Goal: Task Accomplishment & Management: Manage account settings

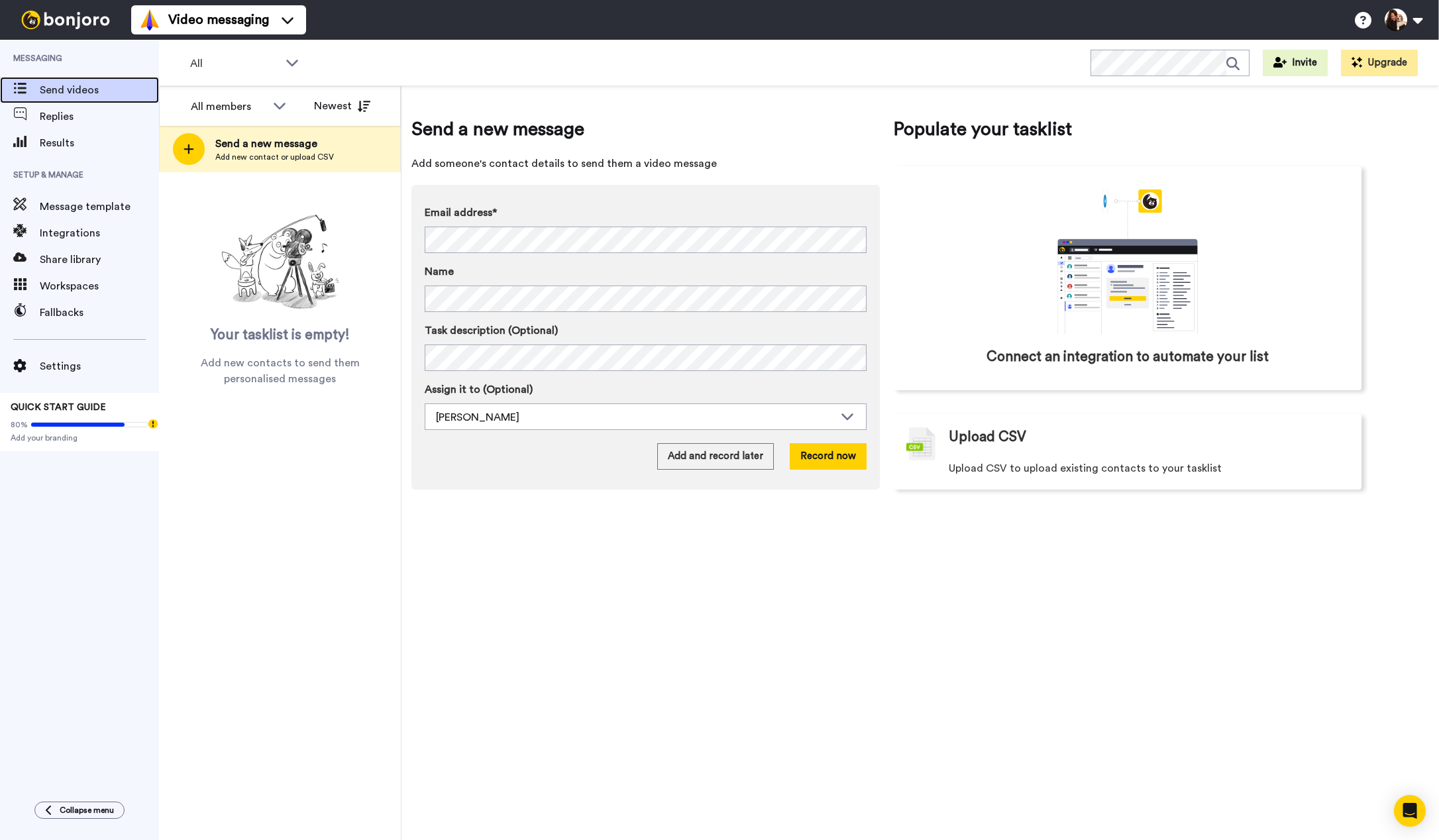
click at [82, 89] on span "Send videos" at bounding box center [99, 90] width 120 height 16
click at [49, 143] on span "Results" at bounding box center [99, 143] width 120 height 16
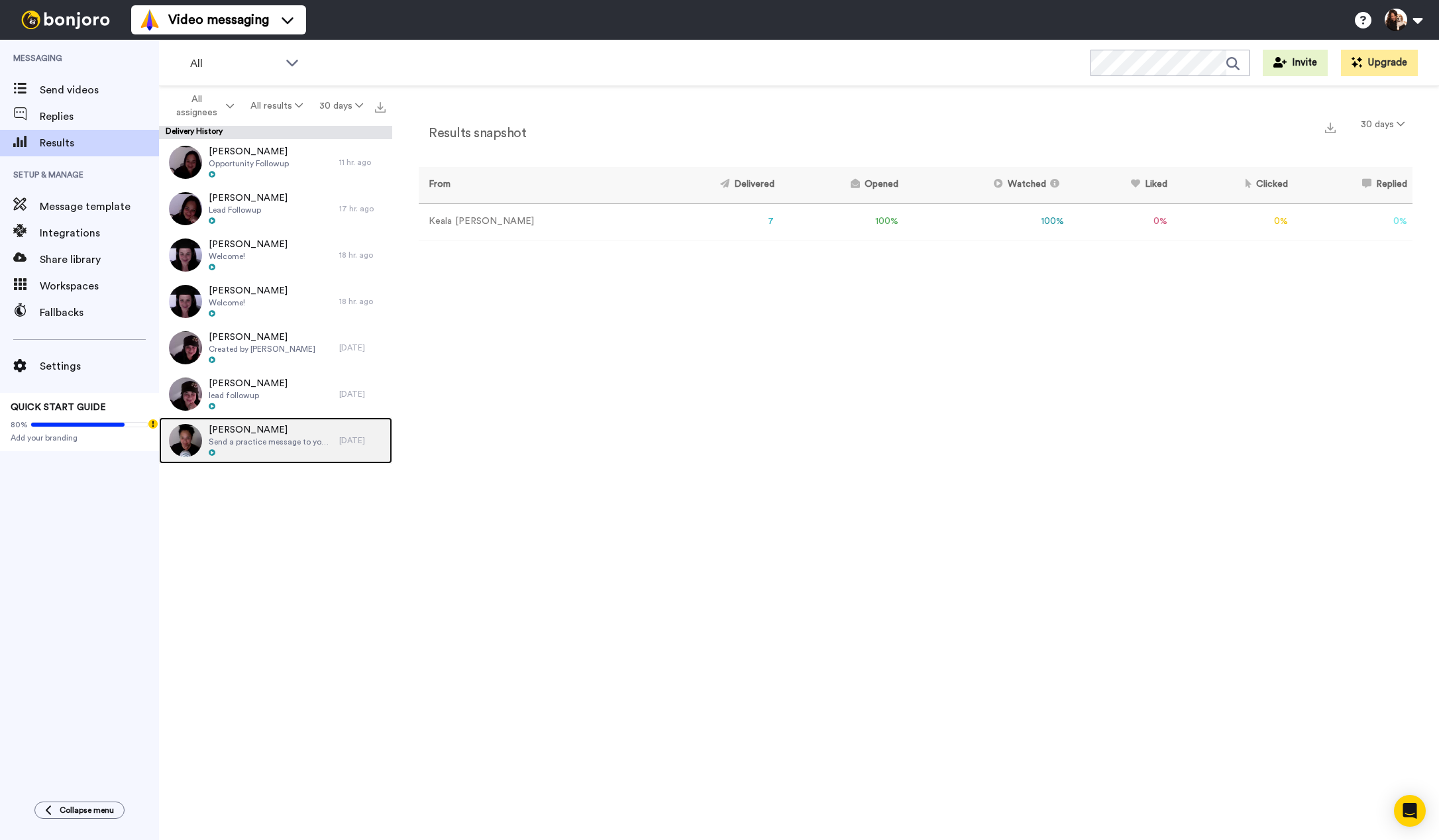
click at [349, 447] on div "Lukas Send a practice message to yourself 5 days ago" at bounding box center [275, 440] width 233 height 47
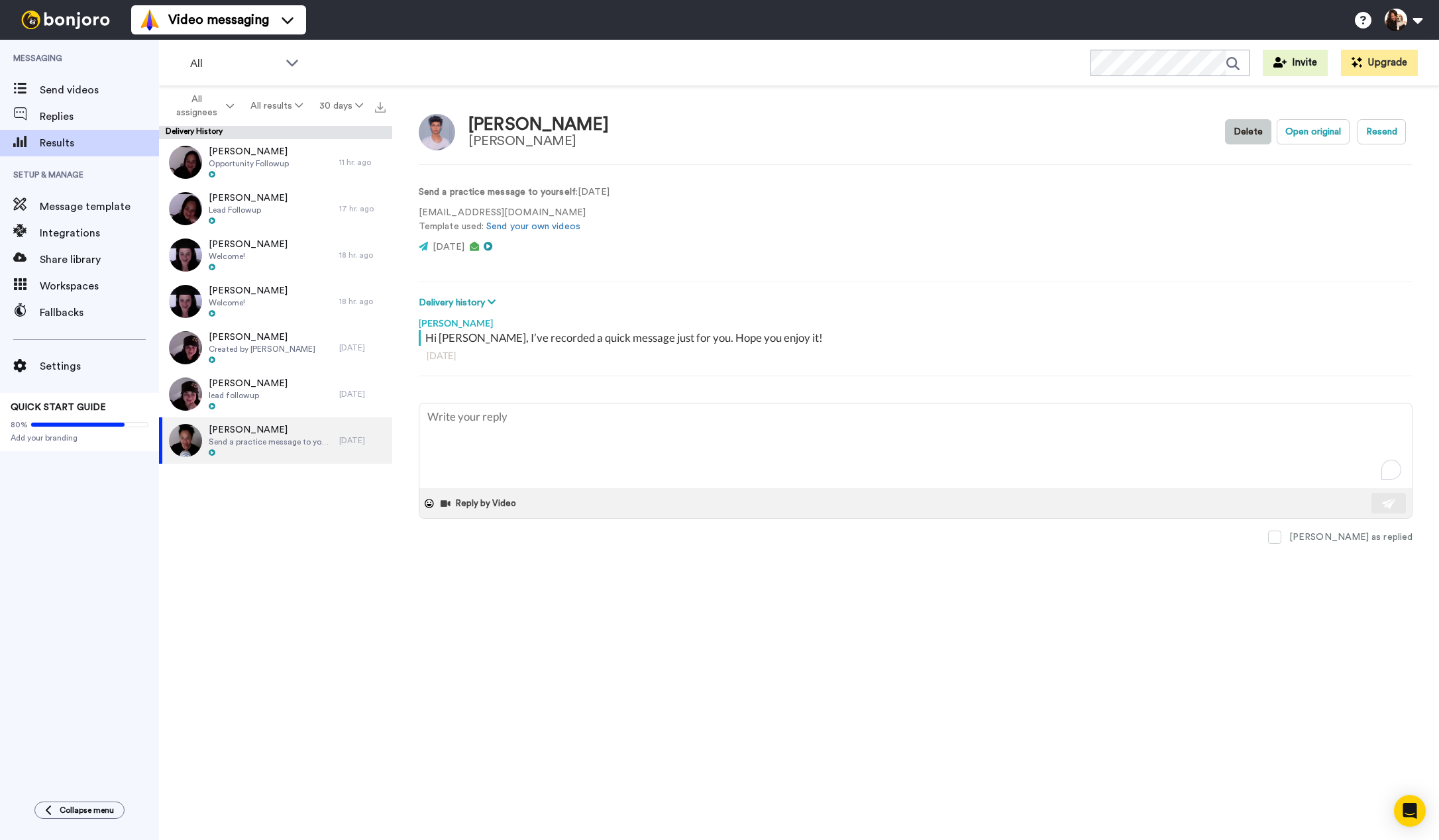
click at [1250, 131] on button "Delete" at bounding box center [1248, 132] width 47 height 25
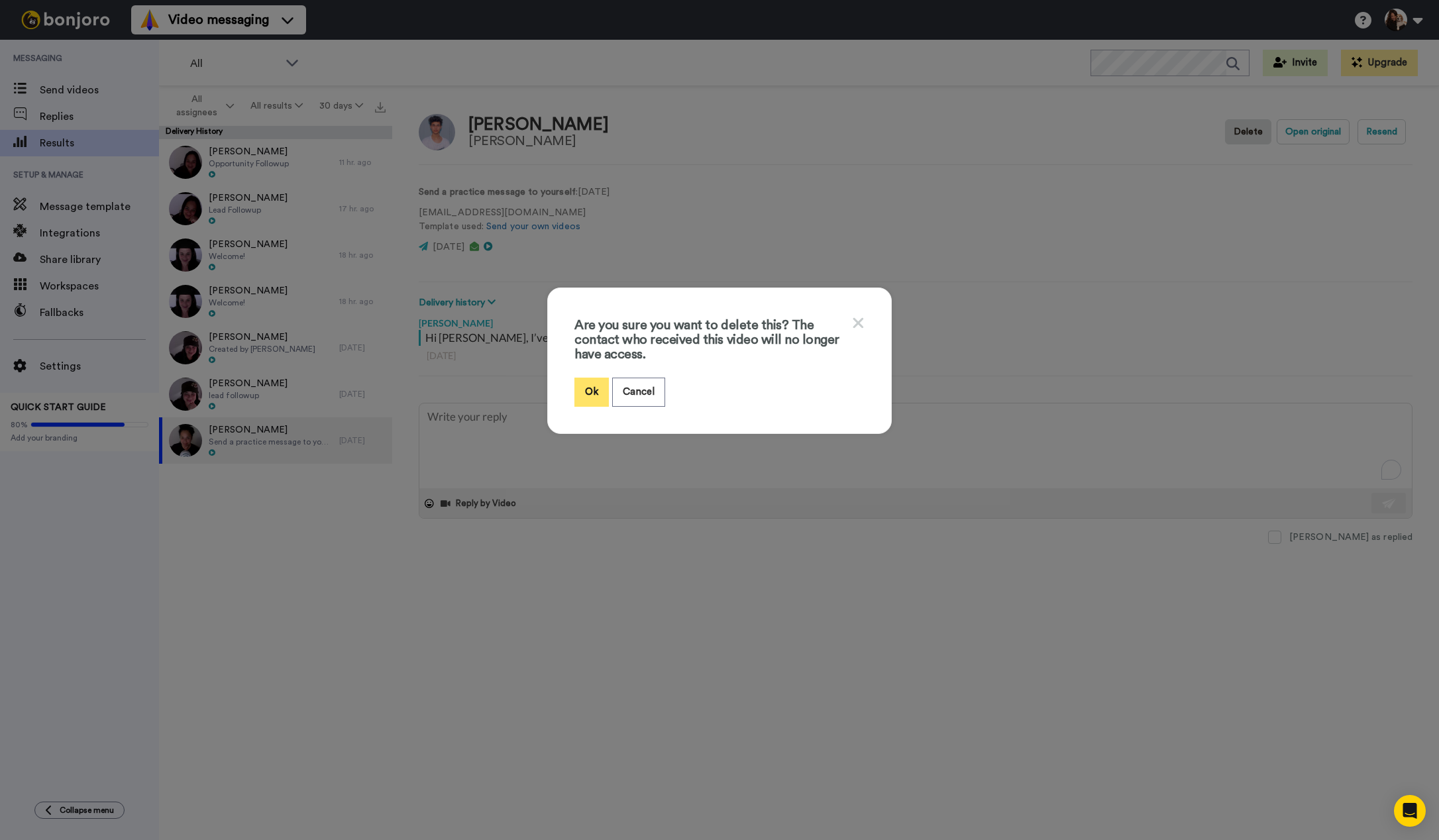
click at [592, 387] on button "Ok" at bounding box center [591, 392] width 34 height 29
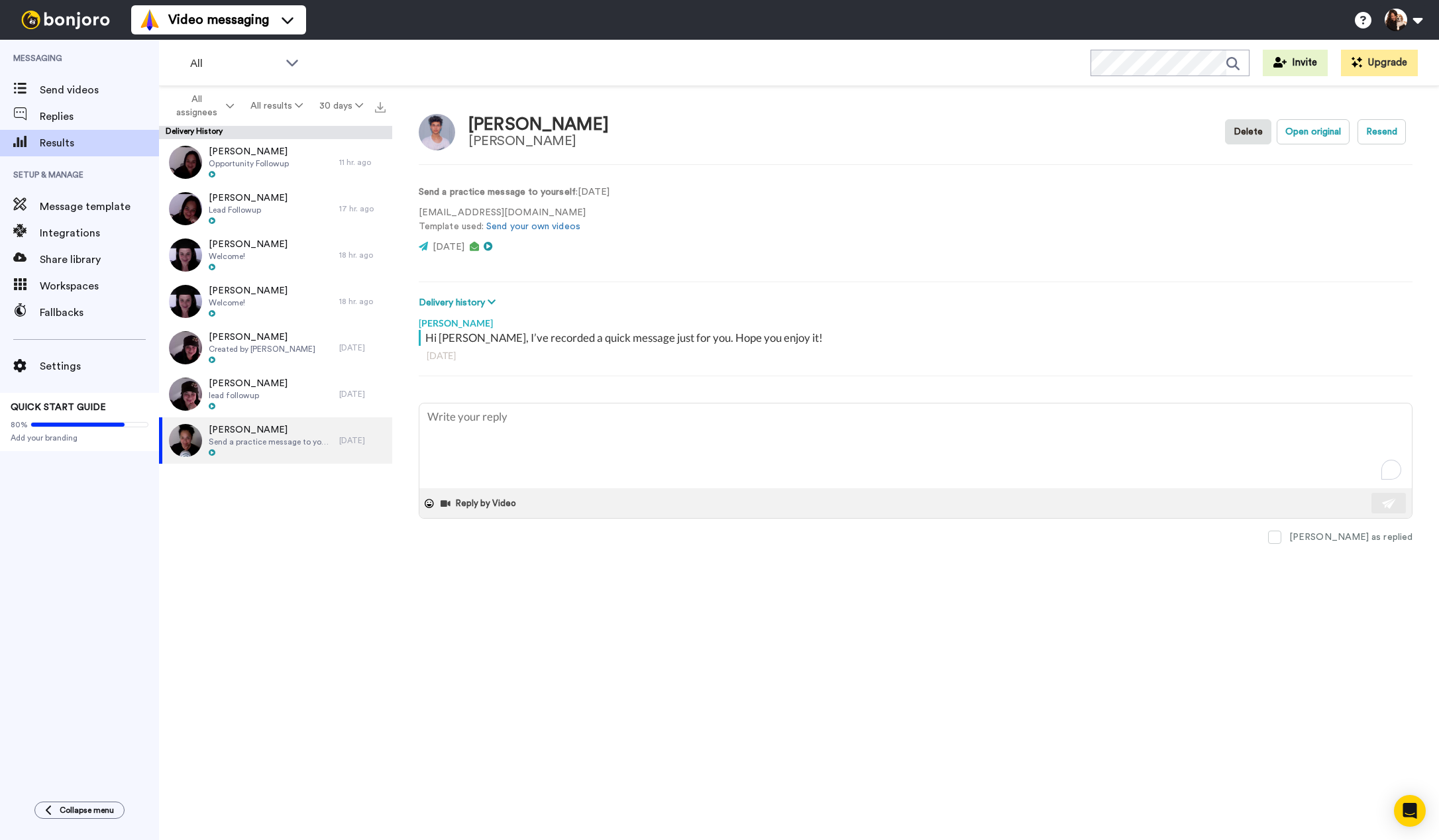
type textarea "x"
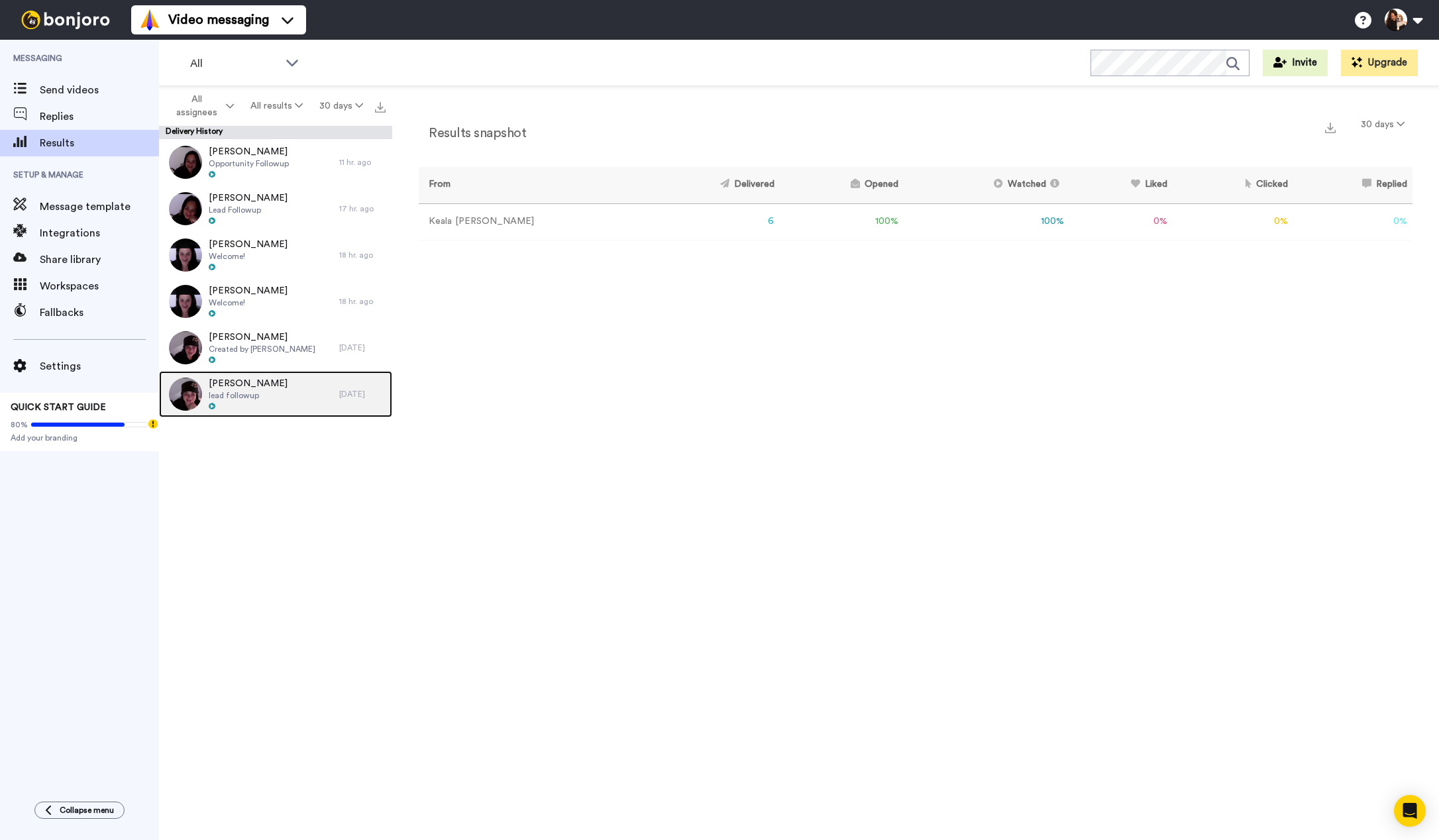
click at [253, 392] on span "lead followup" at bounding box center [248, 395] width 79 height 11
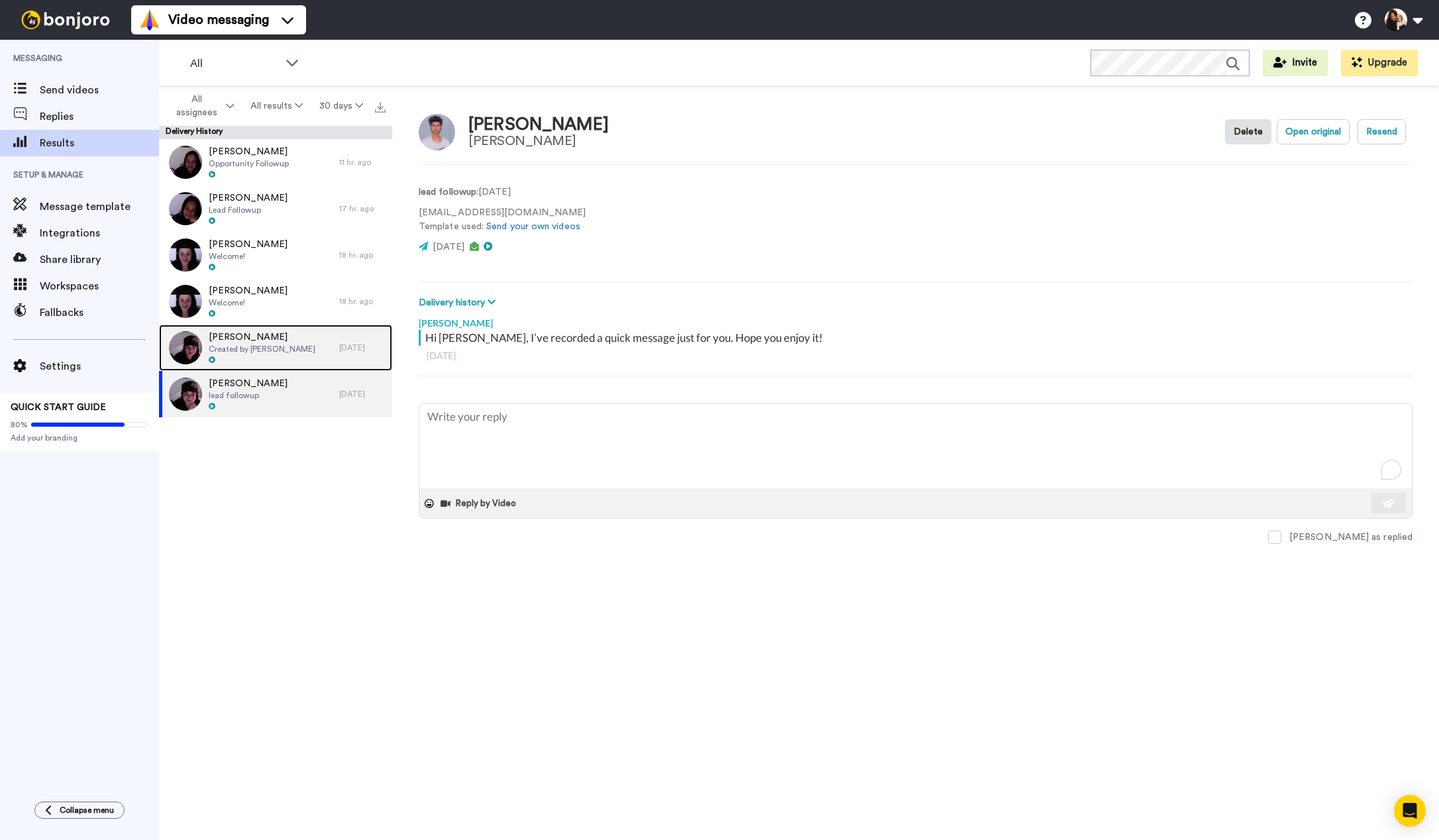
click at [256, 351] on span "Created by Keala Stevens" at bounding box center [262, 349] width 107 height 11
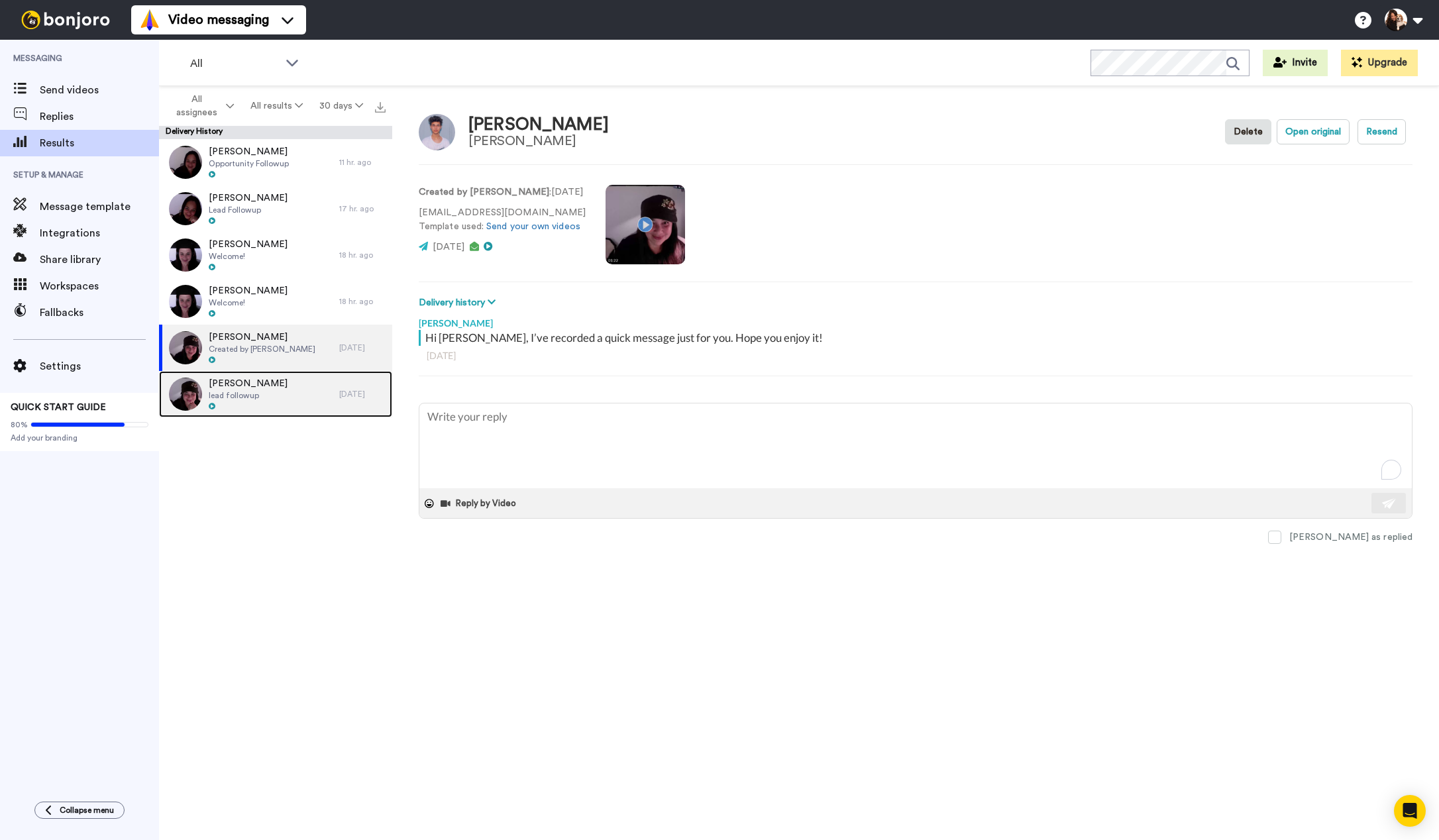
click at [263, 392] on div "Lukas lead followup" at bounding box center [249, 394] width 180 height 47
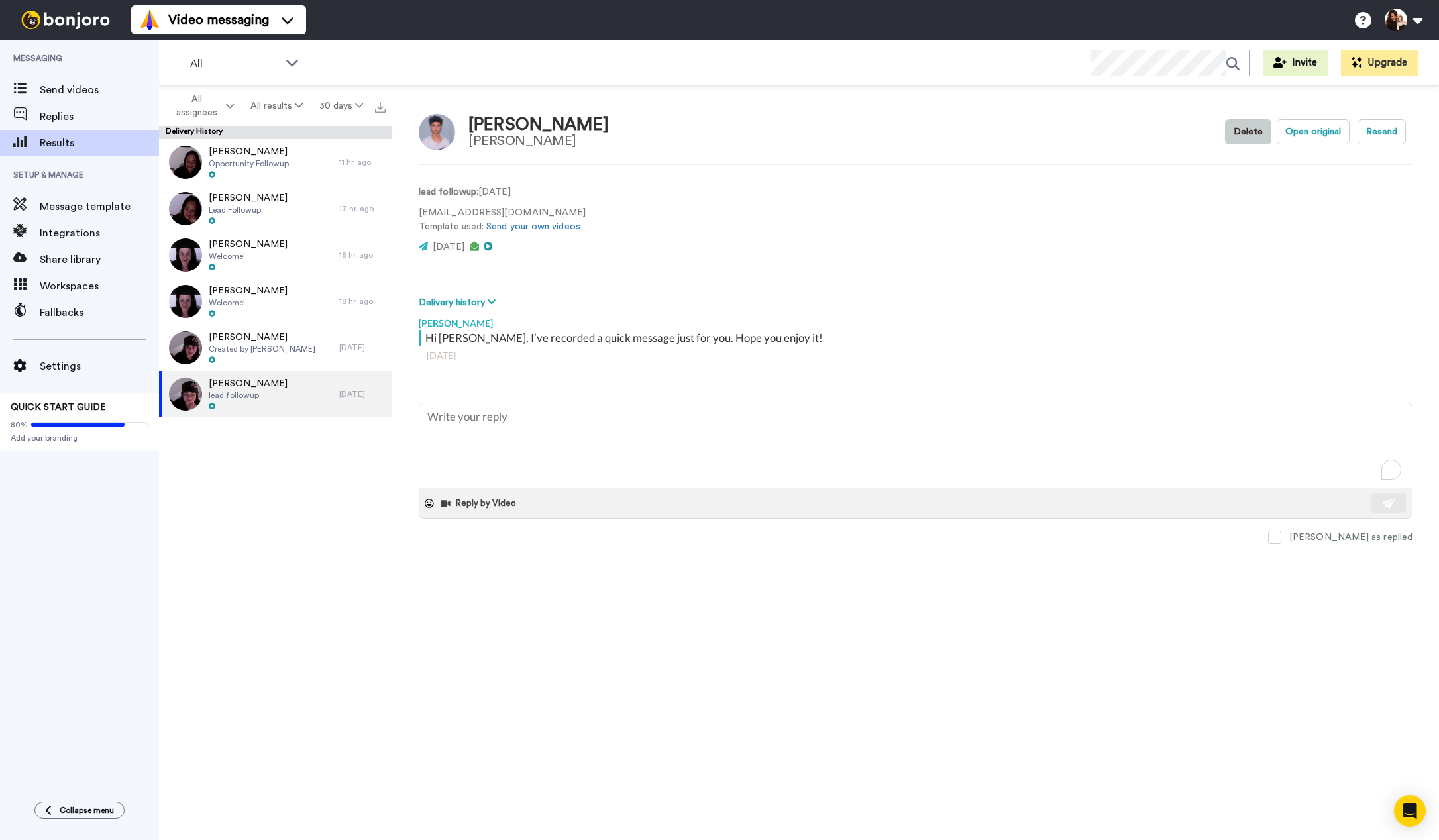
click at [1257, 135] on button "Delete" at bounding box center [1248, 132] width 47 height 25
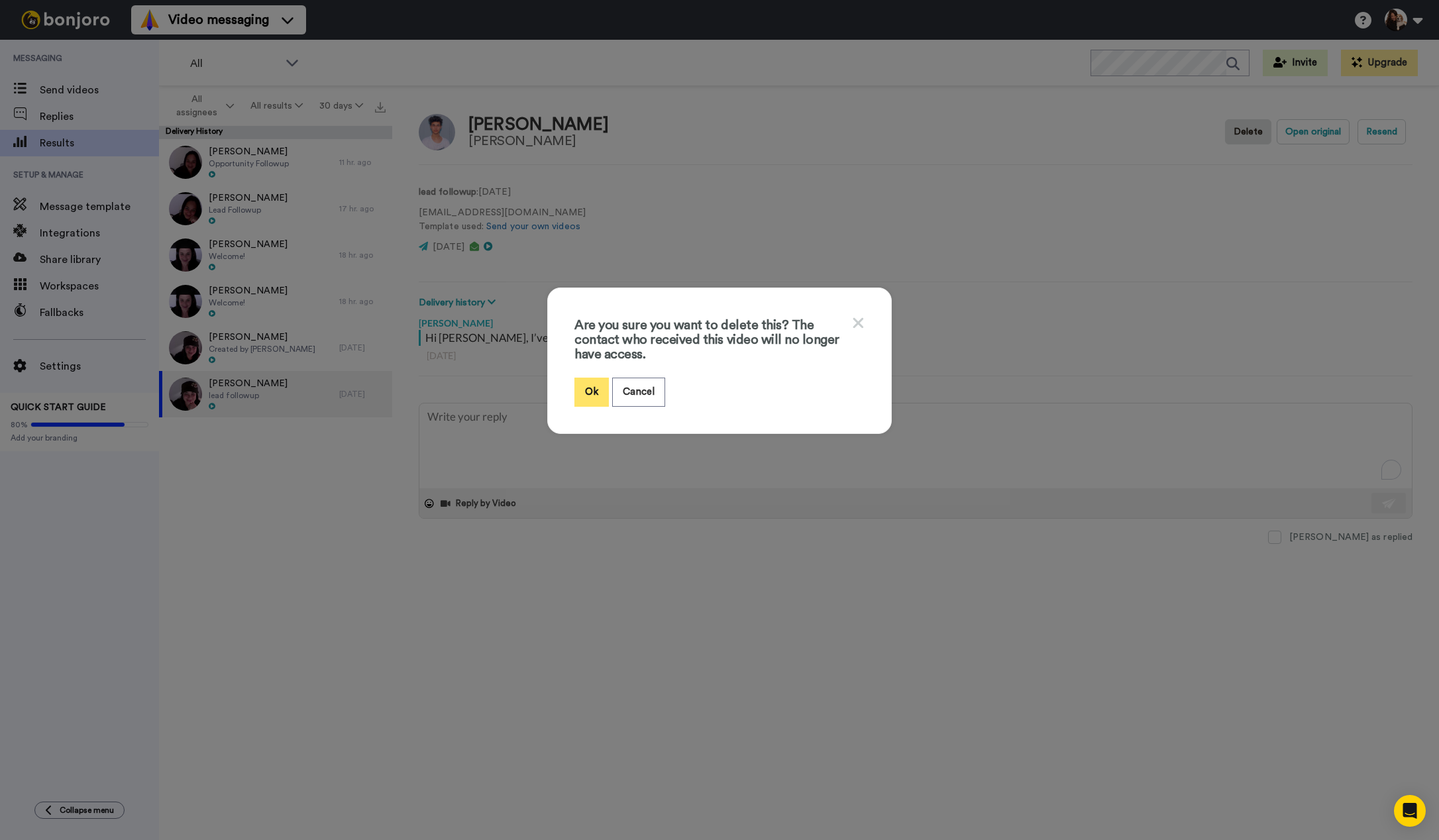
click at [589, 386] on button "Ok" at bounding box center [591, 392] width 34 height 29
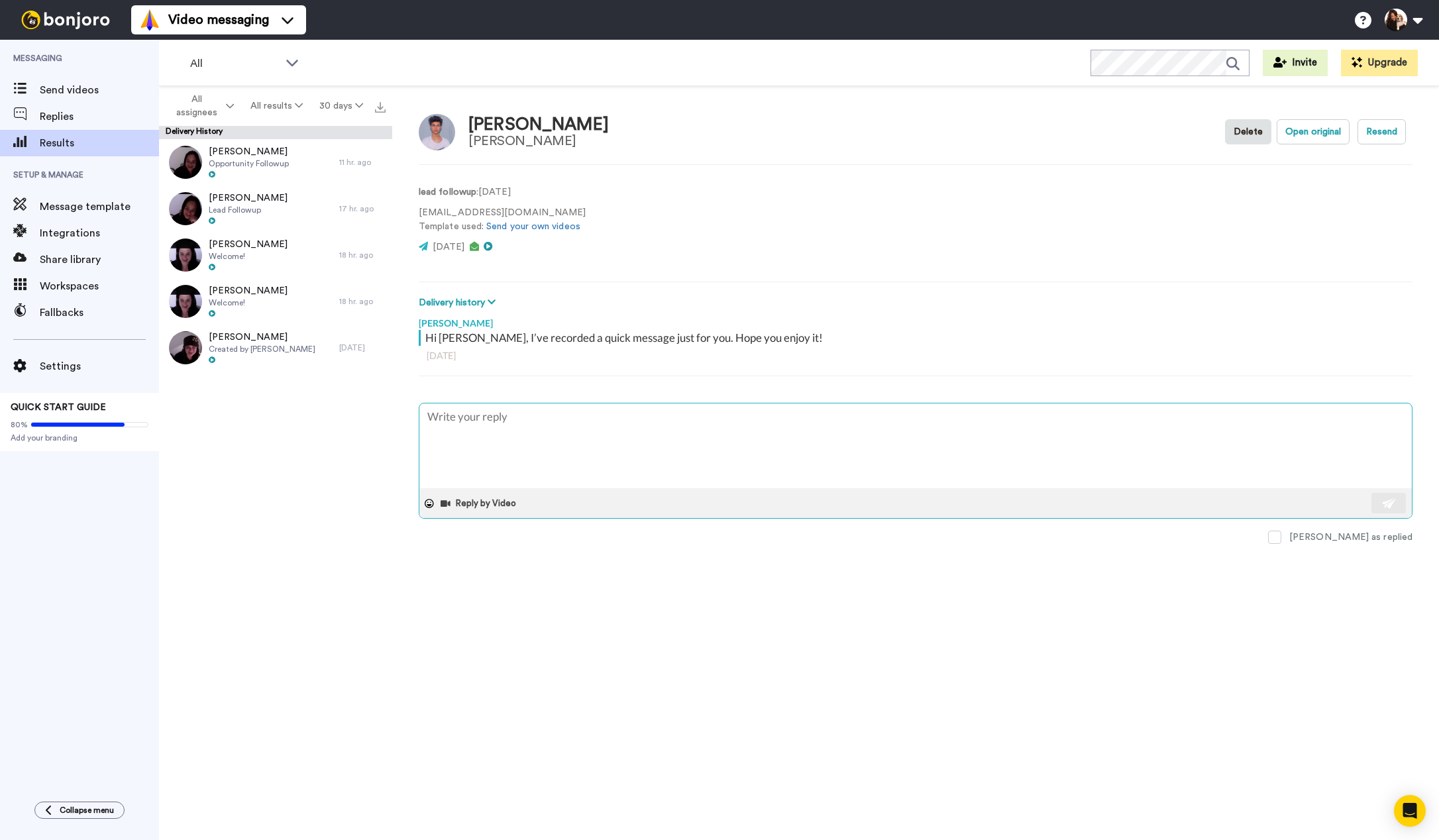
type textarea "x"
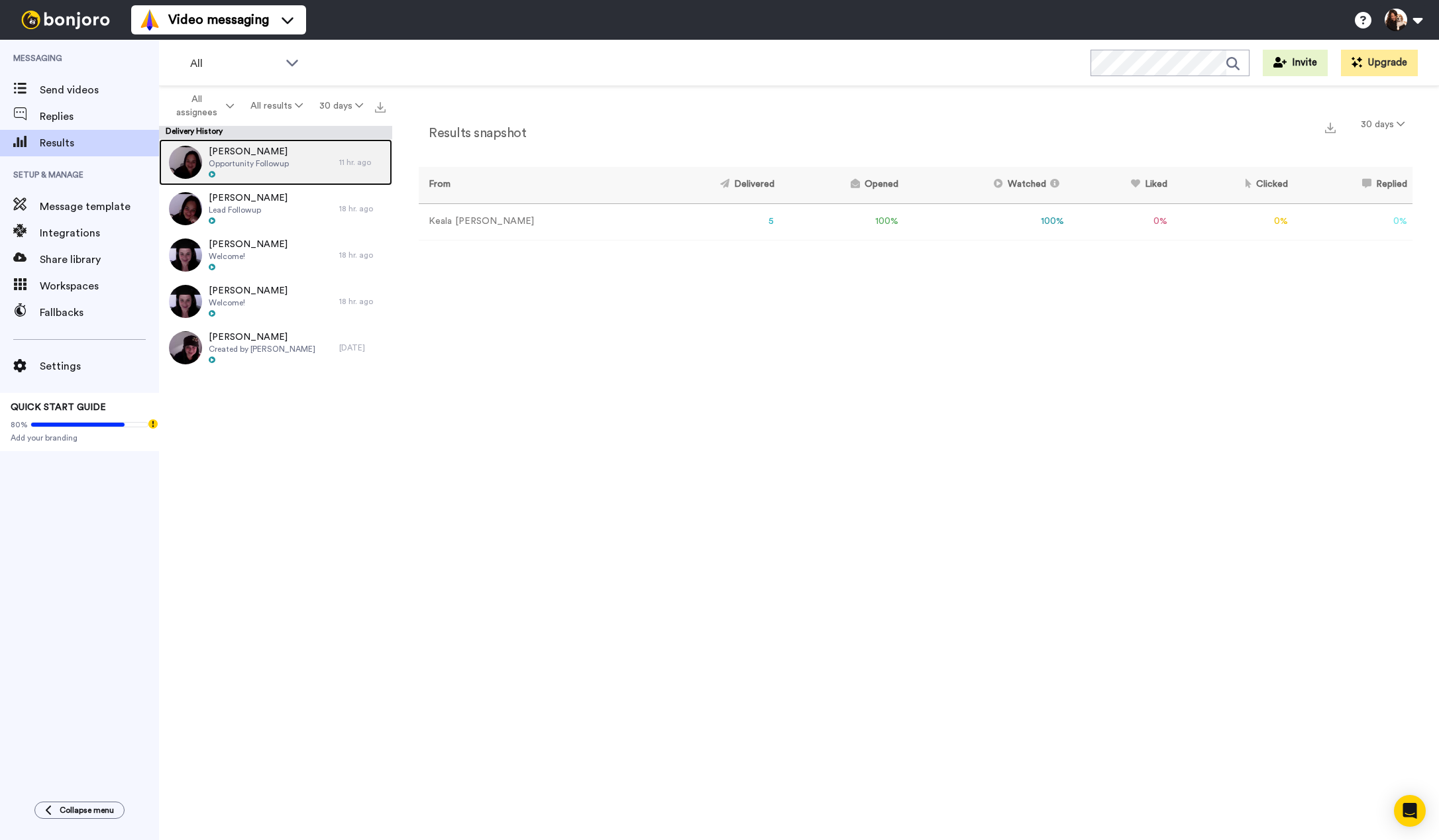
click at [266, 156] on span "[PERSON_NAME]" at bounding box center [248, 151] width 80 height 13
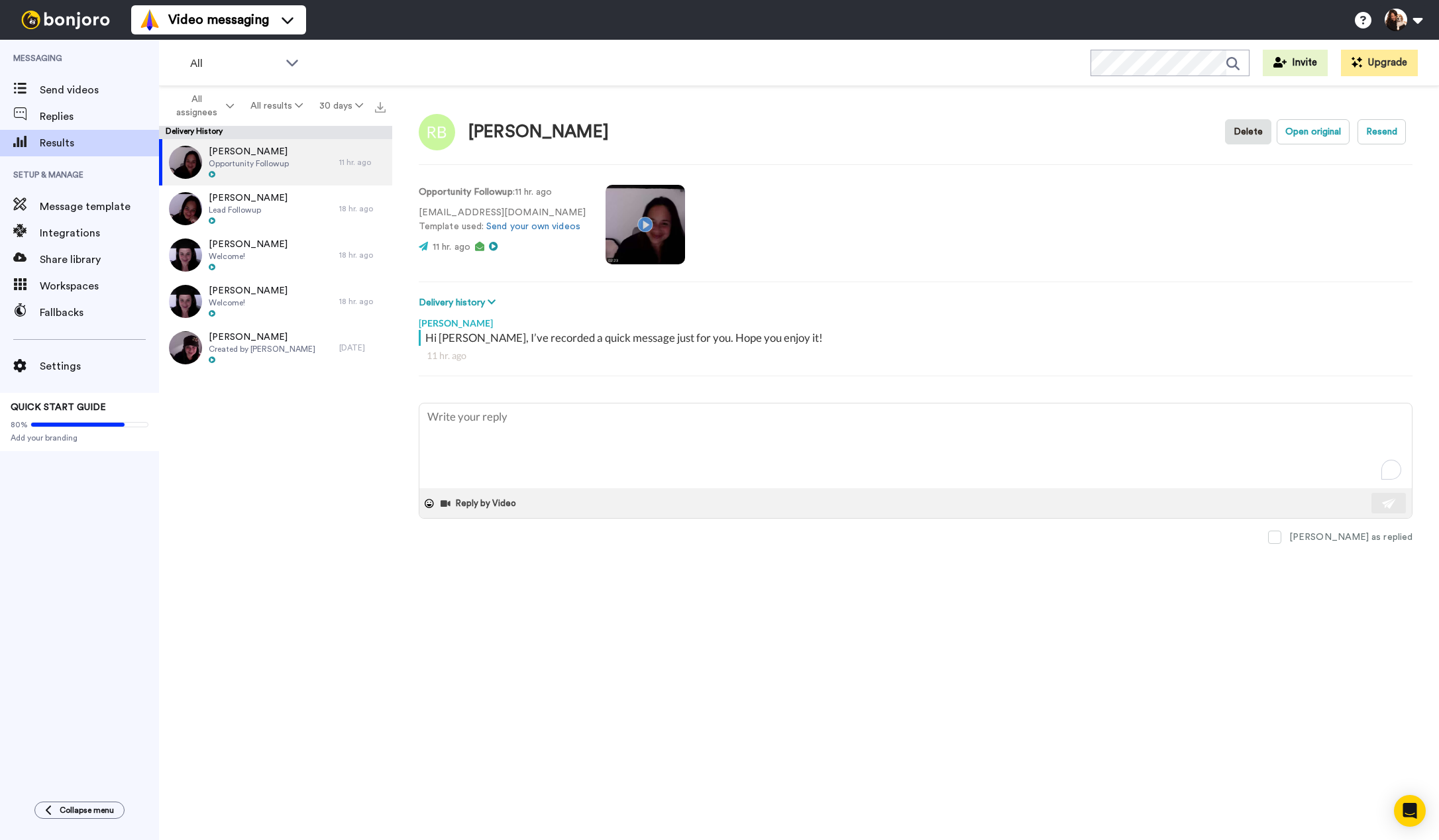
click at [640, 228] on video at bounding box center [645, 225] width 79 height 79
click at [224, 208] on span "Lead Followup" at bounding box center [248, 210] width 79 height 11
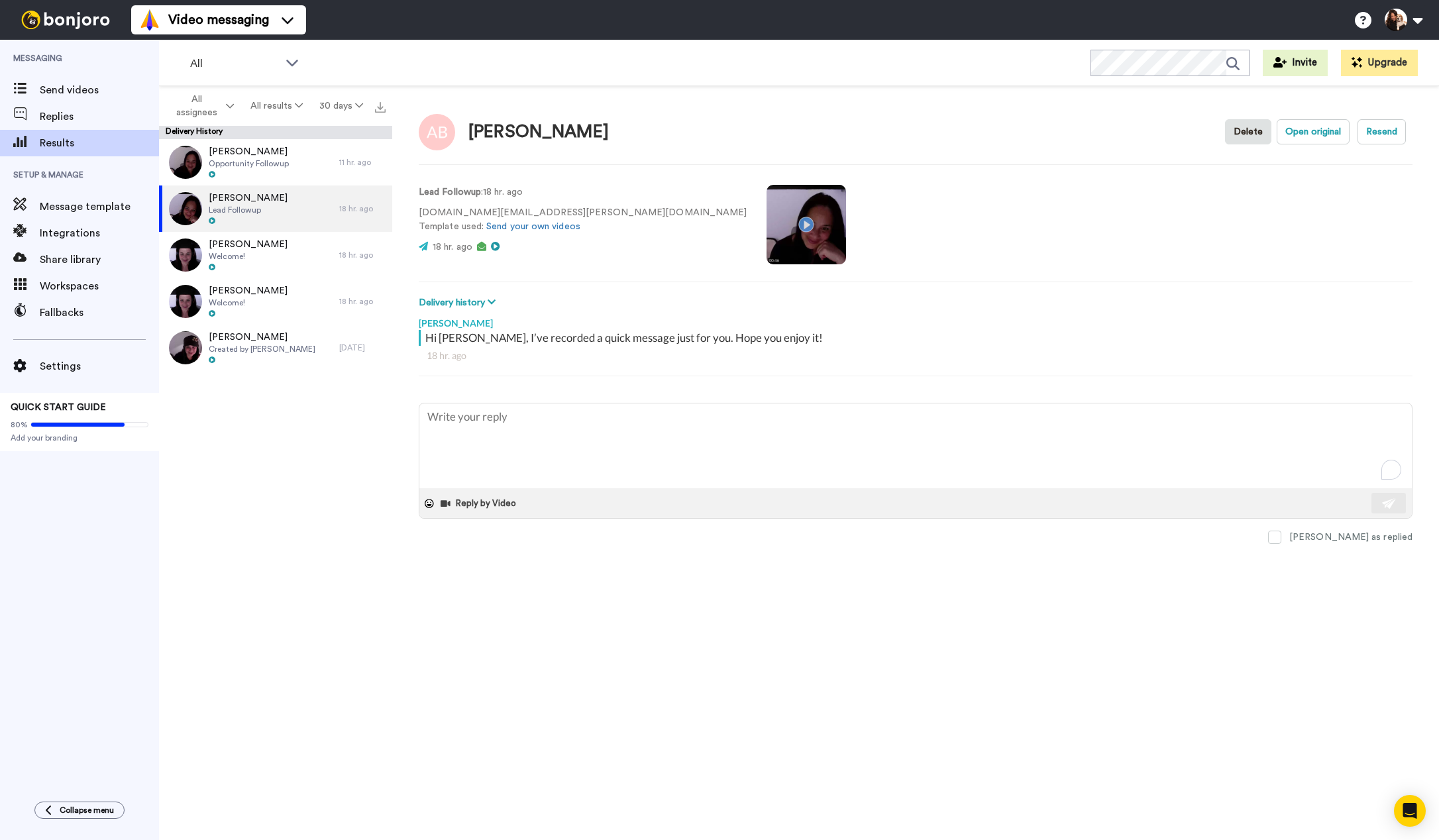
click at [767, 219] on video at bounding box center [806, 225] width 79 height 79
click at [246, 245] on span "[PERSON_NAME]" at bounding box center [248, 244] width 79 height 13
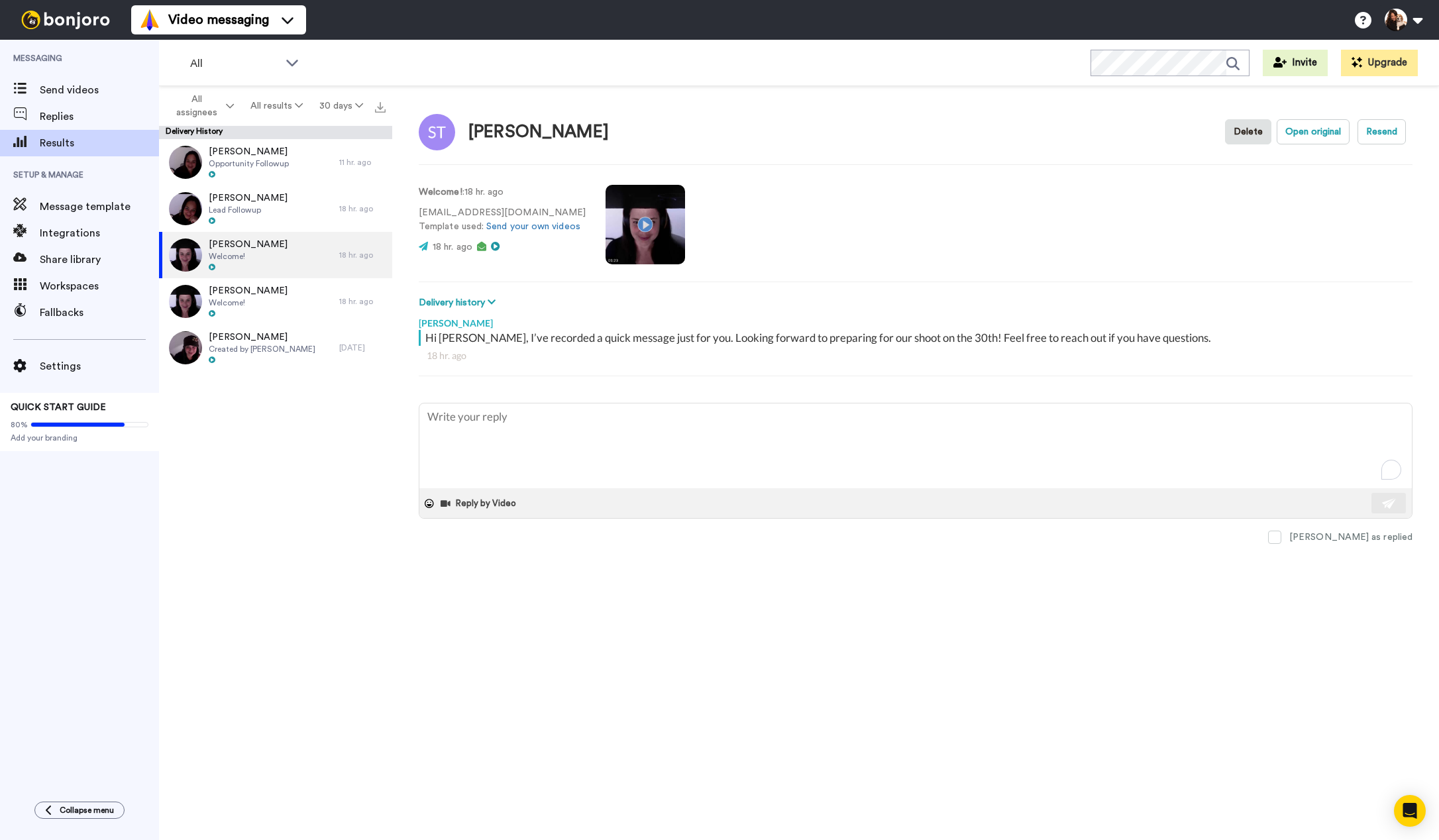
click at [636, 223] on video at bounding box center [645, 225] width 79 height 79
click at [227, 299] on span "Welcome!" at bounding box center [248, 303] width 79 height 11
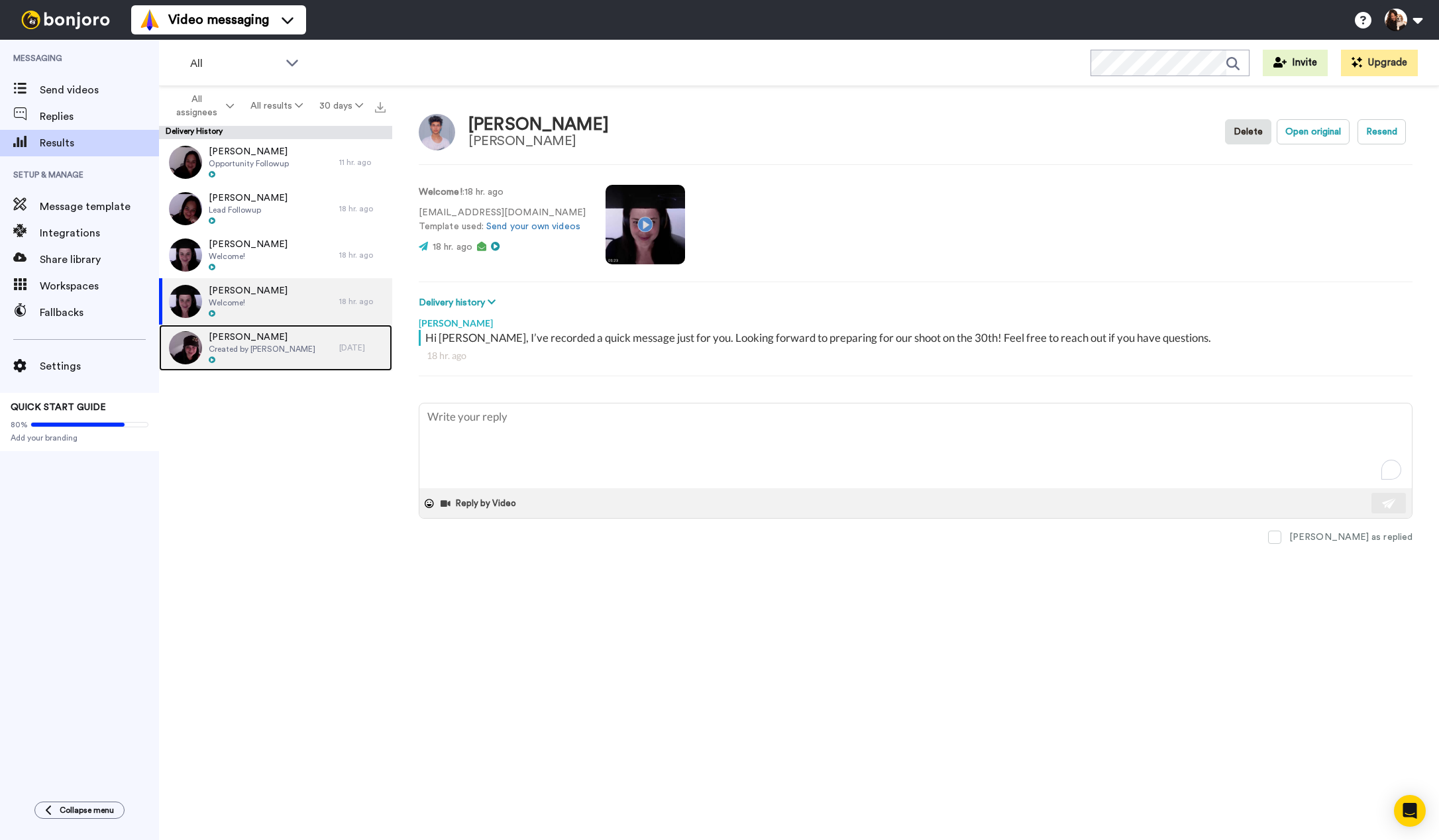
click at [256, 336] on span "[PERSON_NAME]" at bounding box center [262, 337] width 107 height 13
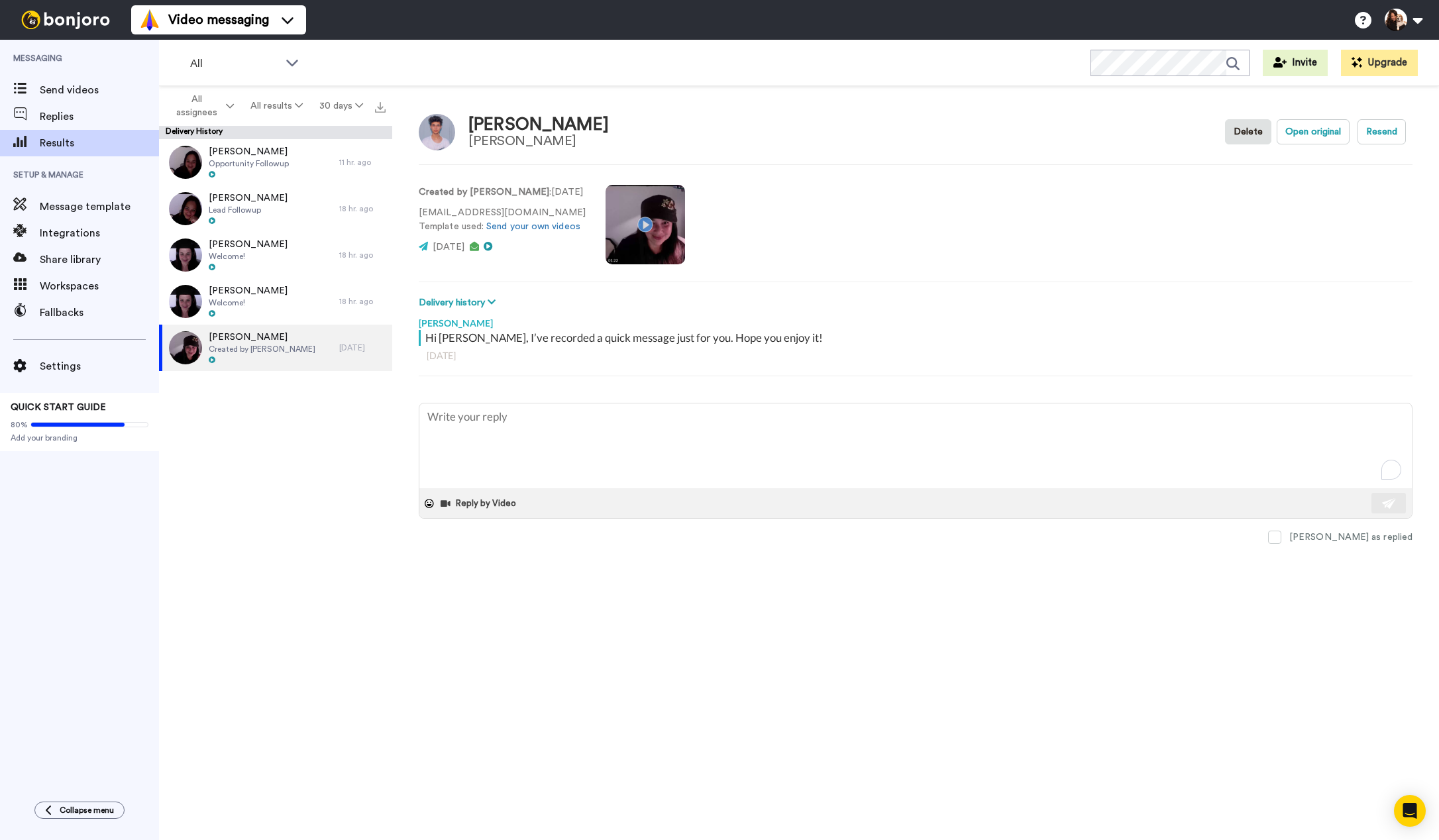
click at [639, 225] on video at bounding box center [645, 225] width 79 height 79
click at [1084, 661] on div "[PERSON_NAME] [PERSON_NAME] Delete Open original Resend Created by [PERSON_NAME…" at bounding box center [915, 466] width 1046 height 760
click at [644, 227] on video at bounding box center [645, 225] width 79 height 79
click at [980, 674] on div "[PERSON_NAME] [PERSON_NAME] Delete Open original Resend Created by [PERSON_NAME…" at bounding box center [915, 466] width 1046 height 760
click at [321, 591] on div "[PERSON_NAME] Opportunity Followup 11 hr. ago [PERSON_NAME] Lead Followup 18 hr…" at bounding box center [275, 493] width 233 height 709
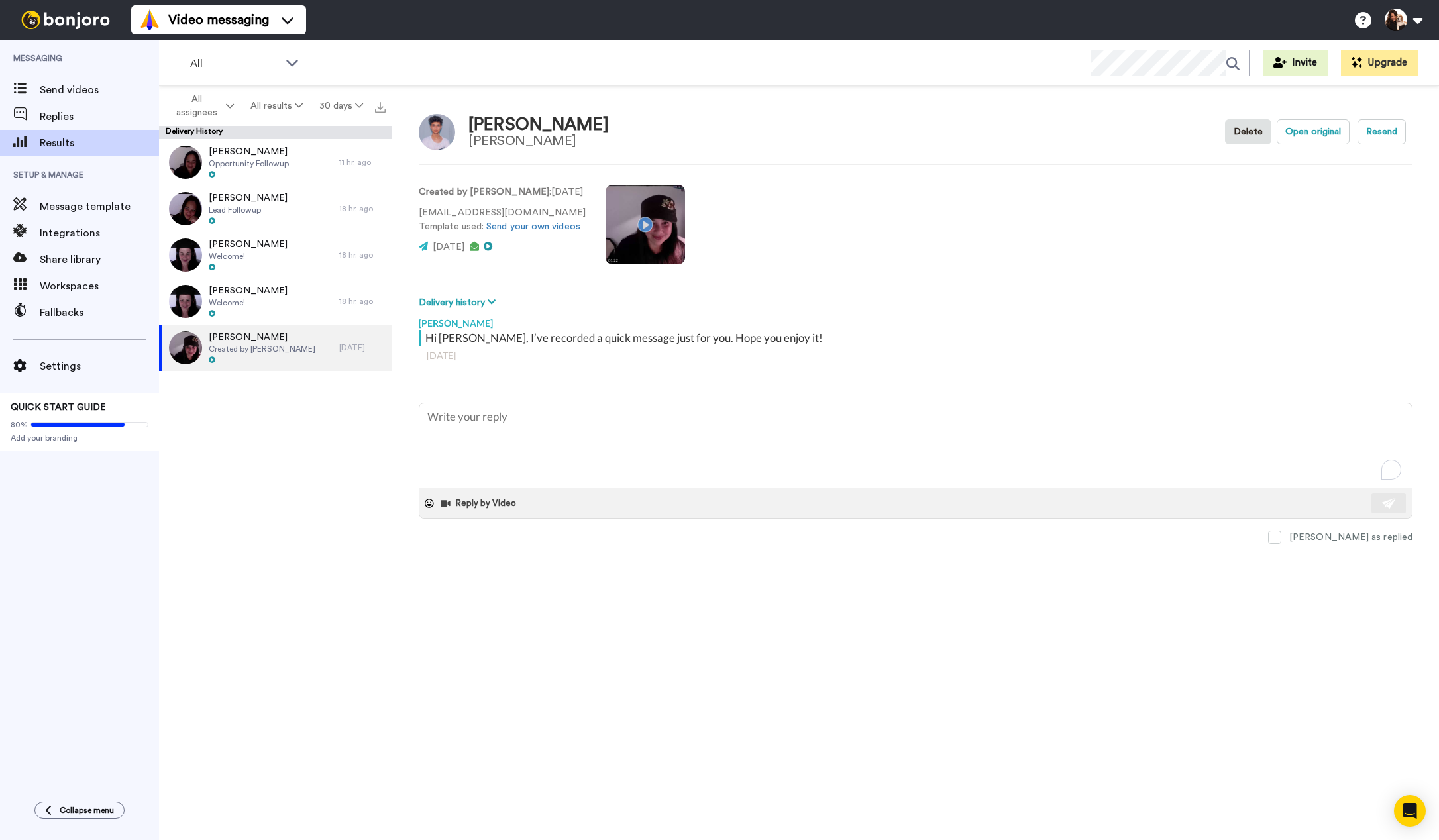
drag, startPoint x: 288, startPoint y: 560, endPoint x: 296, endPoint y: 561, distance: 8.1
click at [288, 560] on div "[PERSON_NAME] Opportunity Followup 11 hr. ago [PERSON_NAME] Lead Followup 18 hr…" at bounding box center [275, 493] width 233 height 709
type textarea "x"
